Goal: Check status

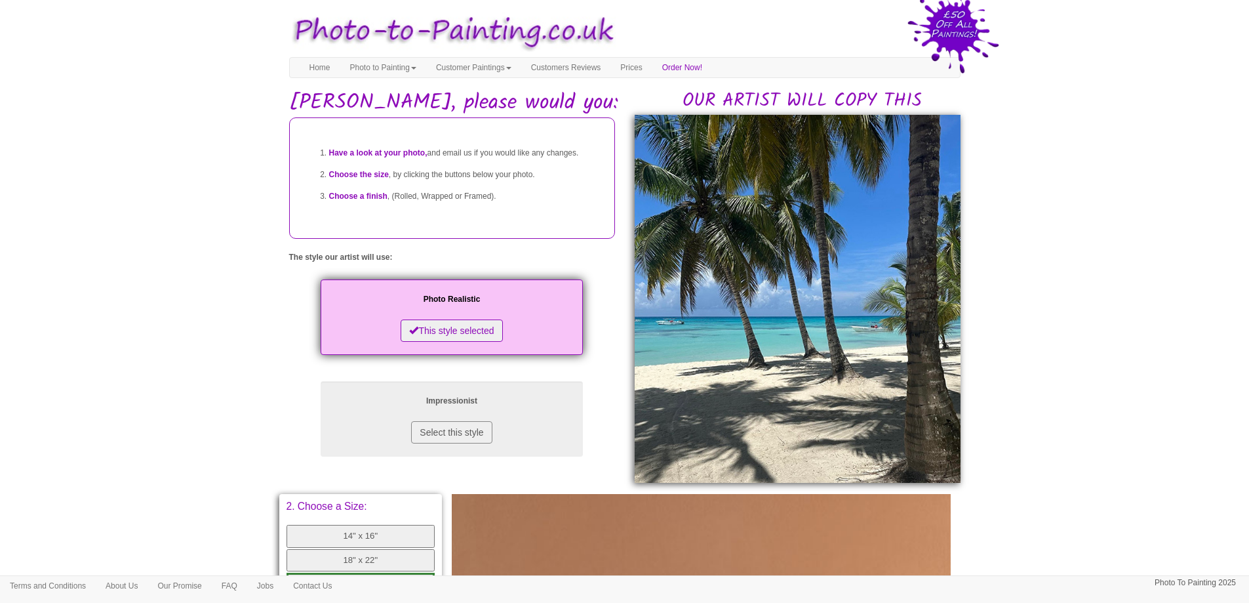
click at [1162, 288] on body "Your painting - risk free Toggle navigation Menu Home Photo to Painting Photo t…" at bounding box center [624, 530] width 1249 height 1046
